Goal: Check status: Check status

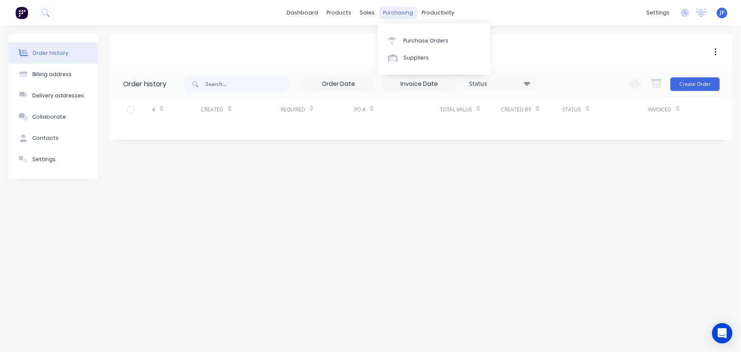
click at [391, 9] on div "purchasing" at bounding box center [398, 12] width 39 height 13
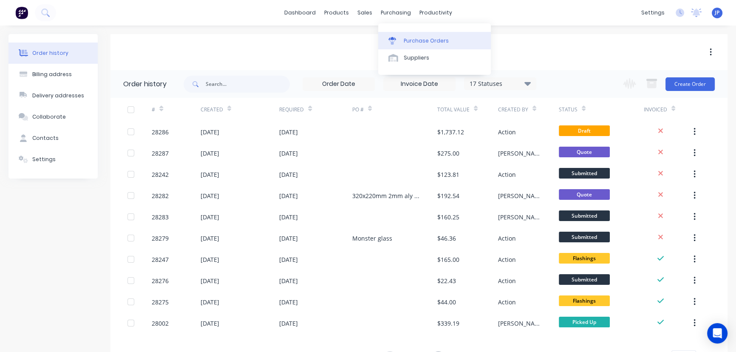
click at [407, 39] on div "Purchase Orders" at bounding box center [426, 41] width 45 height 8
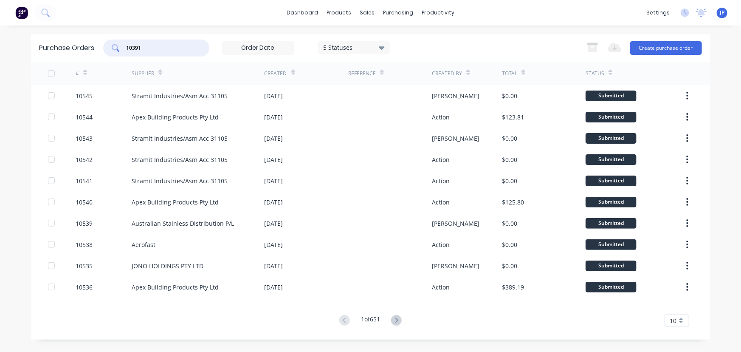
type input "10391"
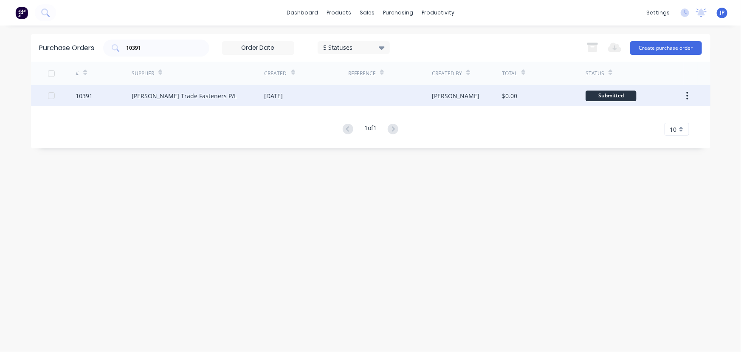
click at [170, 91] on div "Kj Bolt Trade Fasteners P/L" at bounding box center [184, 95] width 105 height 9
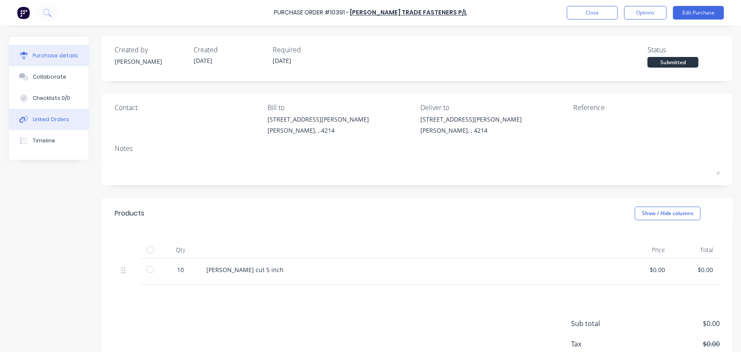
click at [66, 121] on div "Linked Orders" at bounding box center [51, 120] width 37 height 8
